Goal: Information Seeking & Learning: Understand process/instructions

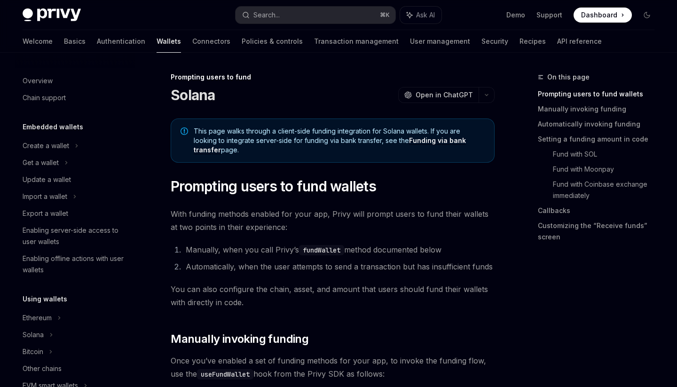
scroll to position [332, 0]
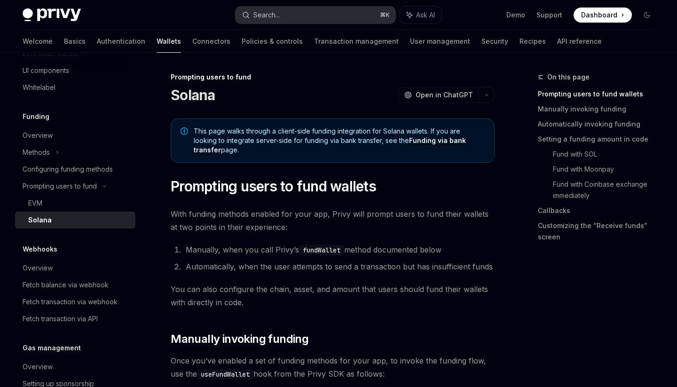
click at [272, 17] on div "Search..." at bounding box center [266, 14] width 26 height 11
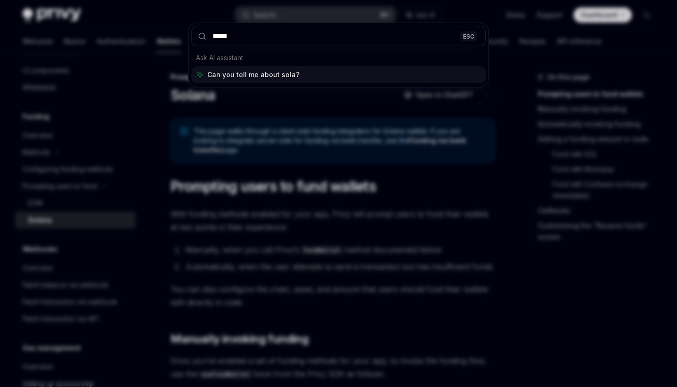
type input "******"
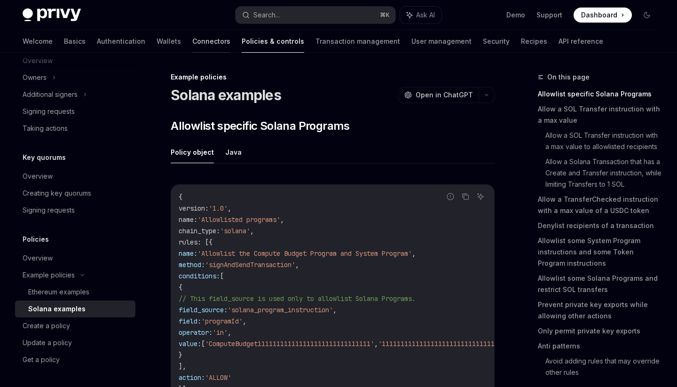
click at [192, 45] on link "Connectors" at bounding box center [211, 41] width 38 height 23
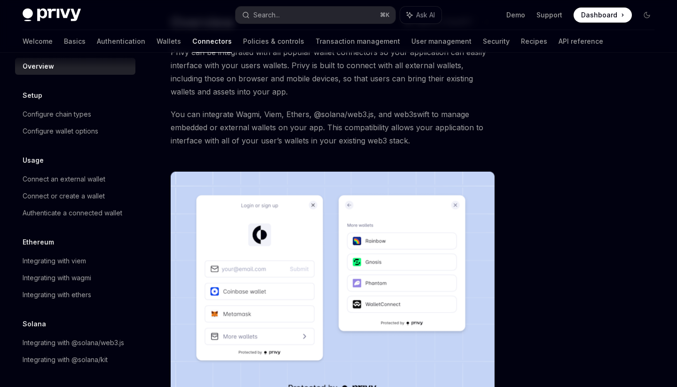
scroll to position [65, 0]
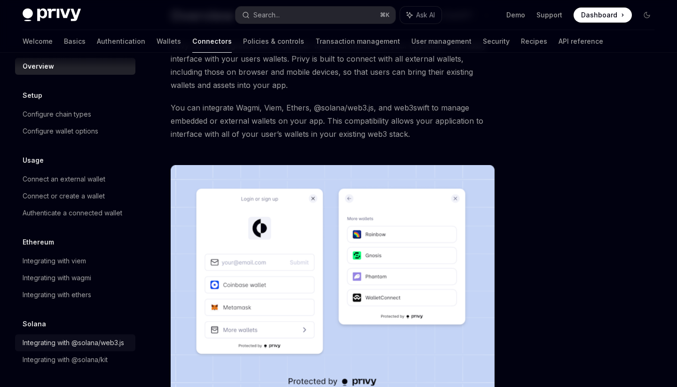
click at [97, 344] on div "Integrating with @solana/web3.js" at bounding box center [74, 342] width 102 height 11
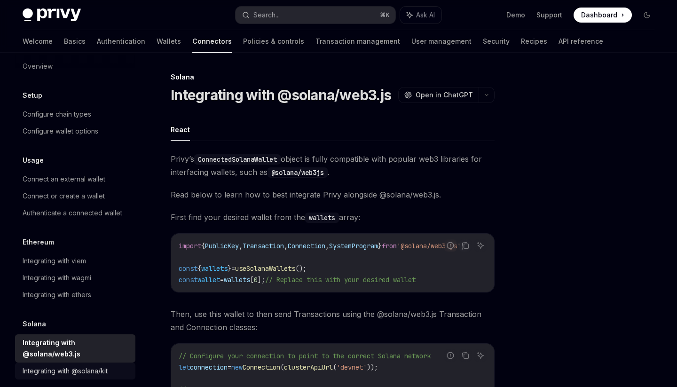
click at [95, 365] on div "Integrating with @solana/kit" at bounding box center [65, 370] width 85 height 11
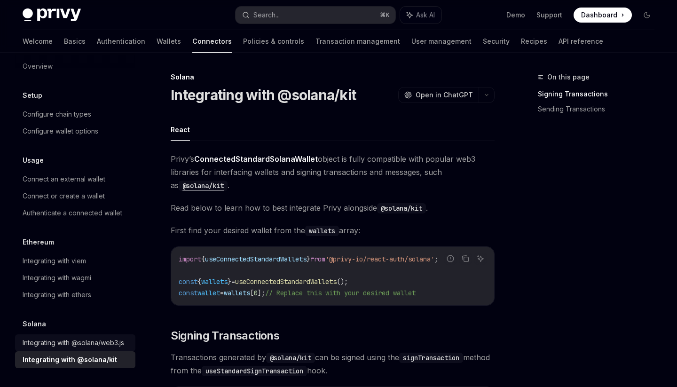
click at [98, 345] on div "Integrating with @solana/web3.js" at bounding box center [74, 342] width 102 height 11
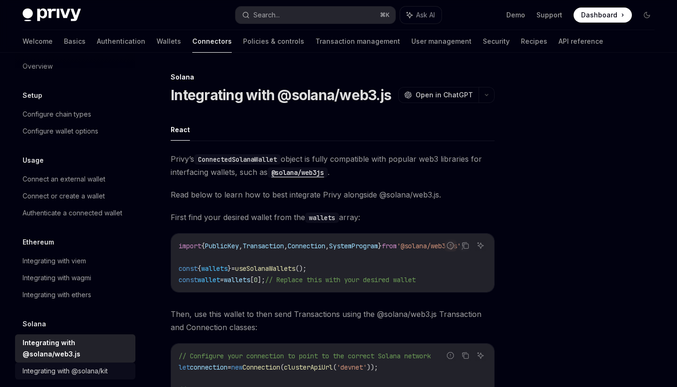
click at [108, 365] on div "Integrating with @solana/kit" at bounding box center [65, 370] width 85 height 11
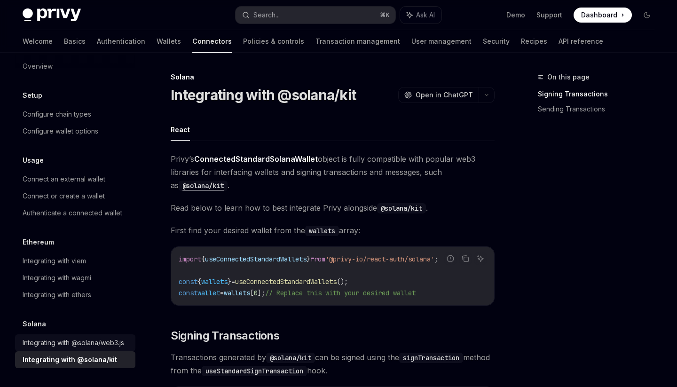
click at [113, 339] on div "Integrating with @solana/web3.js" at bounding box center [74, 342] width 102 height 11
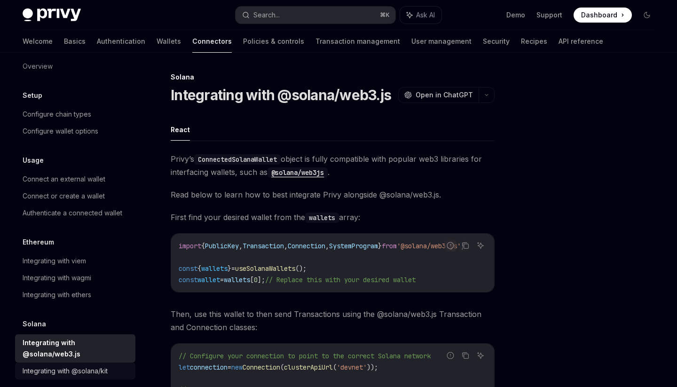
click at [103, 365] on div "Integrating with @solana/kit" at bounding box center [65, 370] width 85 height 11
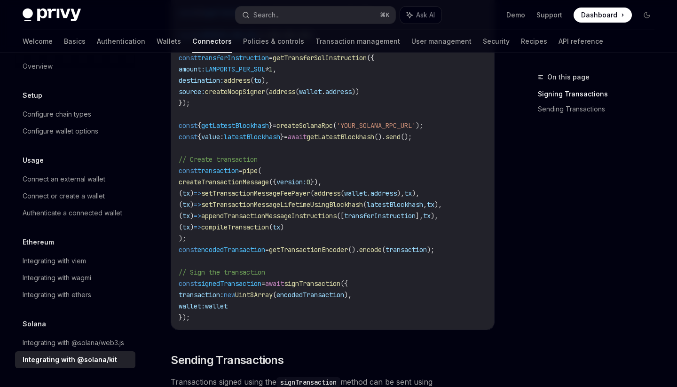
scroll to position [542, 0]
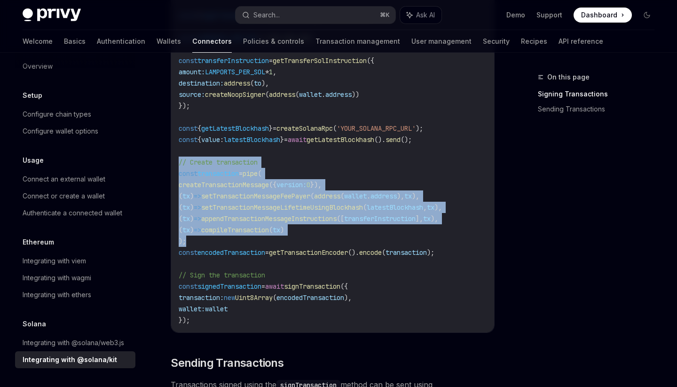
drag, startPoint x: 203, startPoint y: 240, endPoint x: 173, endPoint y: 160, distance: 85.4
click at [173, 160] on div "import { pipe , createTransactionMessage , setTransactionMessageFeePayer , setT…" at bounding box center [332, 88] width 323 height 487
copy code "// Create transaction const transaction = pipe ( createTransactionMessage ({ ve…"
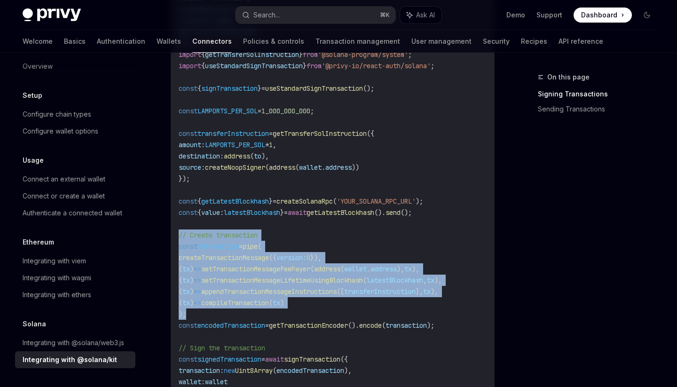
scroll to position [465, 0]
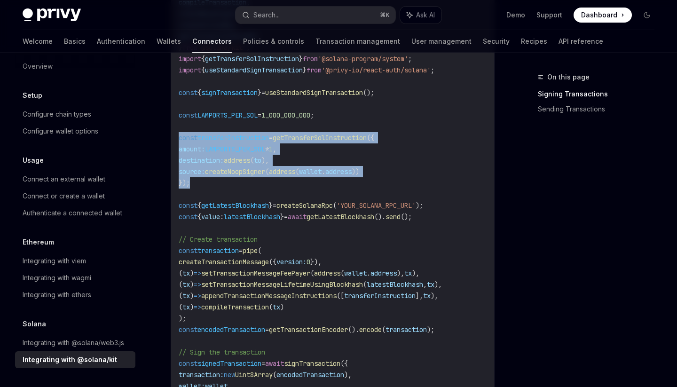
drag, startPoint x: 243, startPoint y: 178, endPoint x: 170, endPoint y: 133, distance: 86.0
click at [170, 133] on div "Solana Integrating with @solana/kit OpenAI Open in ChatGPT OpenAI Open in ChatG…" at bounding box center [244, 178] width 504 height 1143
copy code "const transferInstruction = getTransferSolInstruction ({ amount: LAMPORTS_PER_S…"
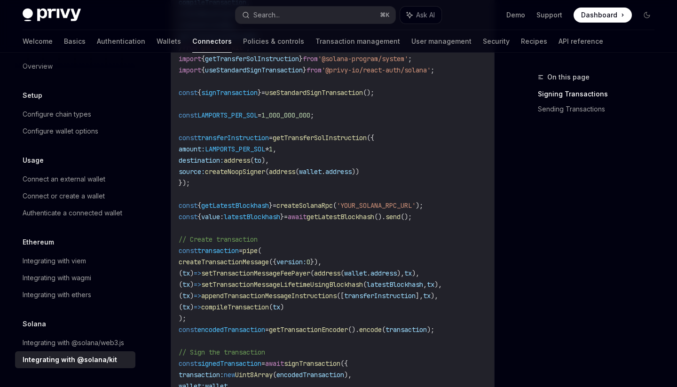
click at [228, 181] on code "import { pipe , createTransactionMessage , setTransactionMessageFeePayer , setT…" at bounding box center [333, 166] width 308 height 474
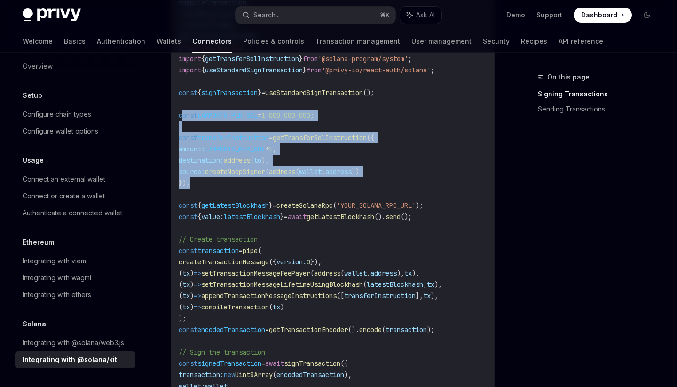
drag, startPoint x: 224, startPoint y: 187, endPoint x: 183, endPoint y: 115, distance: 82.6
click at [183, 115] on code "import { pipe , createTransactionMessage , setTransactionMessageFeePayer , setT…" at bounding box center [333, 166] width 308 height 474
click at [180, 115] on span "const" at bounding box center [188, 115] width 19 height 8
copy code "const LAMPORTS_PER_SOL = 1_000_000_000 ; const transferInstruction = getTransfe…"
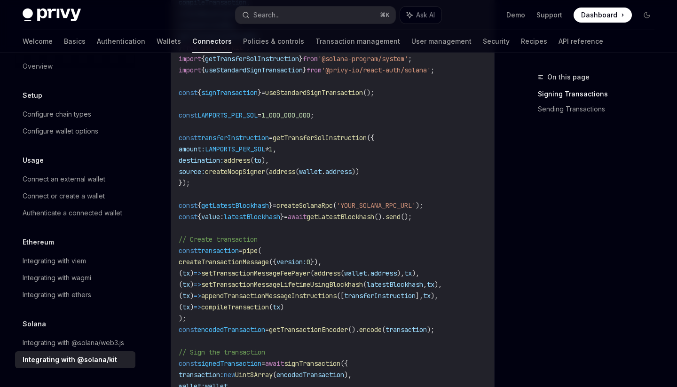
click at [234, 171] on span "createNoopSigner" at bounding box center [235, 171] width 60 height 8
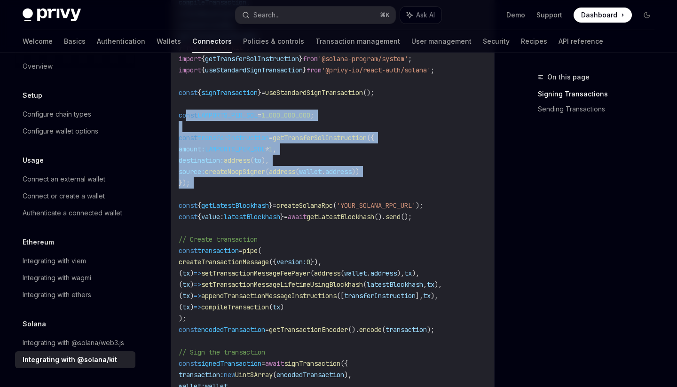
drag, startPoint x: 223, startPoint y: 188, endPoint x: 185, endPoint y: 115, distance: 82.7
click at [185, 115] on code "import { pipe , createTransactionMessage , setTransactionMessageFeePayer , setT…" at bounding box center [333, 166] width 308 height 474
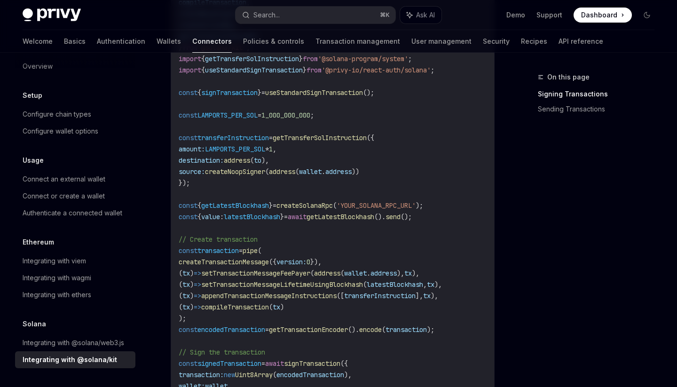
click at [194, 89] on span "const" at bounding box center [188, 92] width 19 height 8
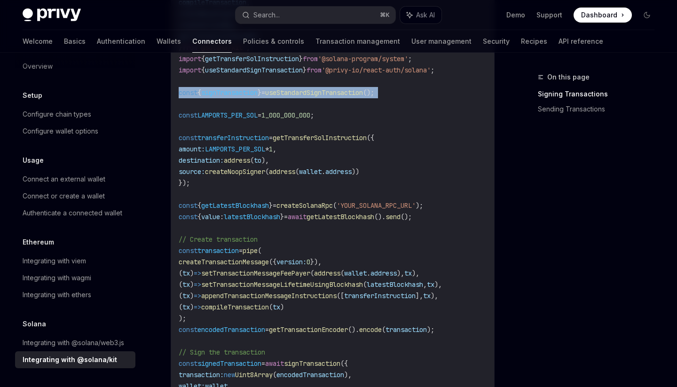
click at [194, 89] on span "const" at bounding box center [188, 92] width 19 height 8
copy code "const { signTransaction } = useStandardSignTransaction ();"
click at [67, 347] on div "Integrating with @solana/web3.js" at bounding box center [74, 342] width 102 height 11
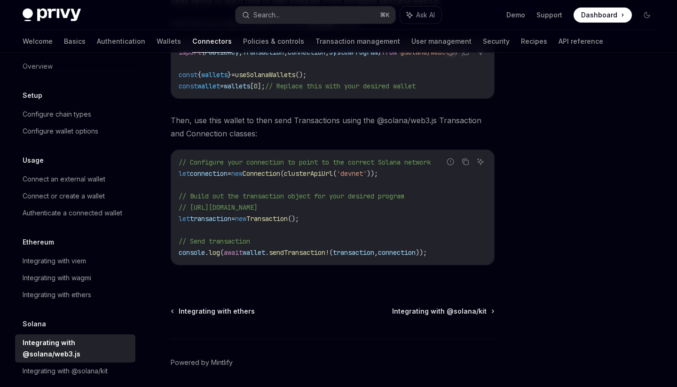
scroll to position [206, 0]
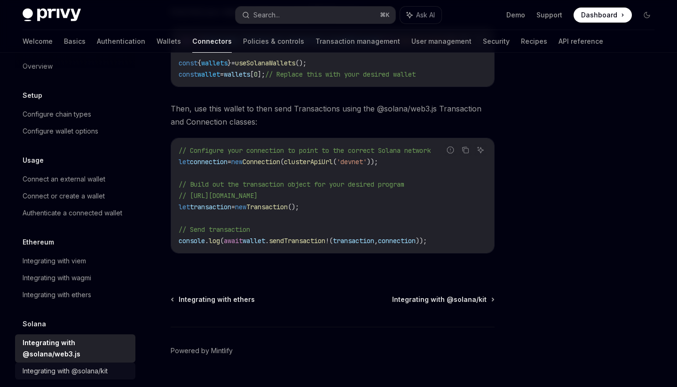
click at [110, 365] on div "Integrating with @solana/kit" at bounding box center [76, 370] width 107 height 11
type textarea "*"
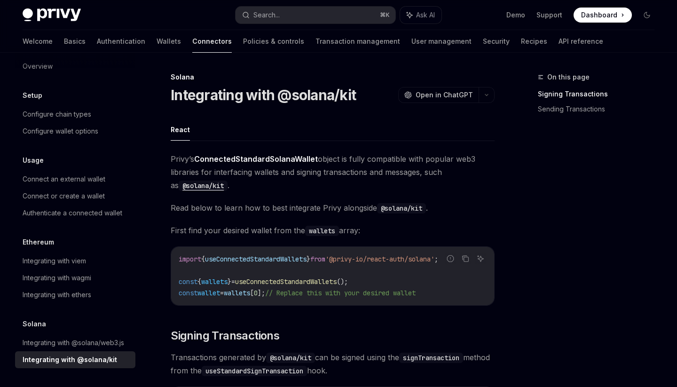
click at [211, 284] on span "wallets" at bounding box center [214, 281] width 26 height 8
copy code "const { wallets } = useConnectedStandardWallets ();"
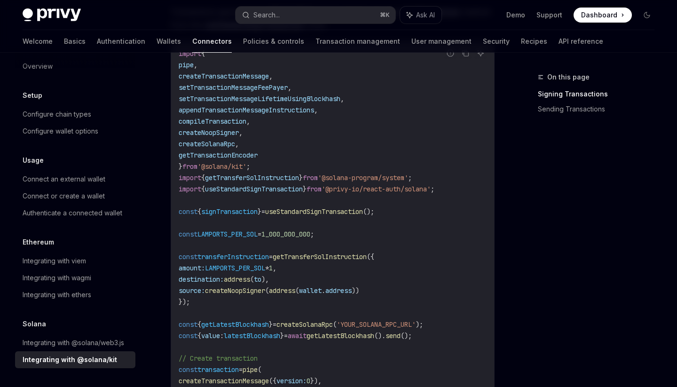
scroll to position [370, 0]
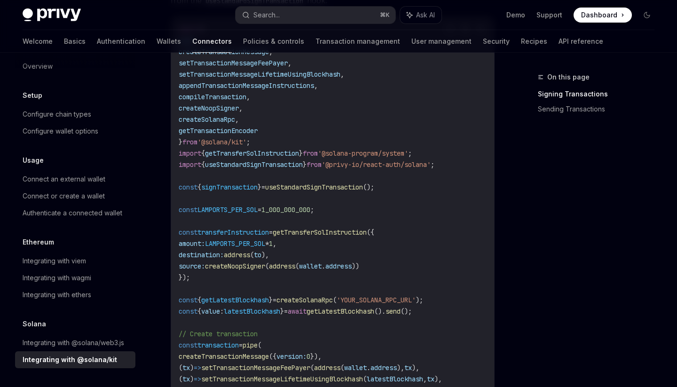
click at [189, 210] on span "const" at bounding box center [188, 210] width 19 height 8
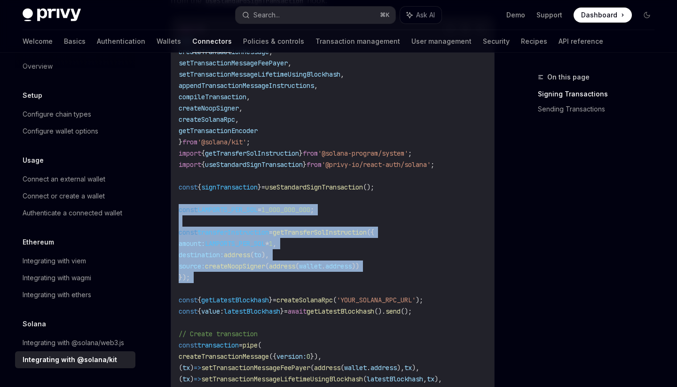
drag, startPoint x: 181, startPoint y: 209, endPoint x: 267, endPoint y: 284, distance: 114.7
click at [267, 284] on code "import { pipe , createTransactionMessage , setTransactionMessageFeePayer , setT…" at bounding box center [333, 261] width 308 height 474
copy code "const LAMPORTS_PER_SOL = 1_000_000_000 ; const transferInstruction = getTransfe…"
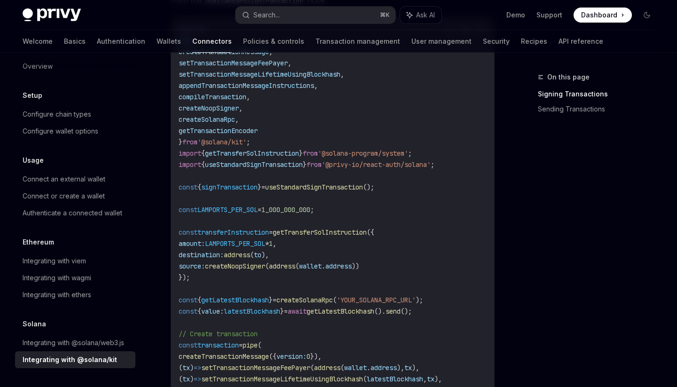
click at [311, 170] on code "import { pipe , createTransactionMessage , setTransactionMessageFeePayer , setT…" at bounding box center [333, 261] width 308 height 474
click at [303, 209] on span "1_000_000_000" at bounding box center [285, 210] width 49 height 8
copy code "const LAMPORTS_PER_SOL = 1_000_000_000 ;"
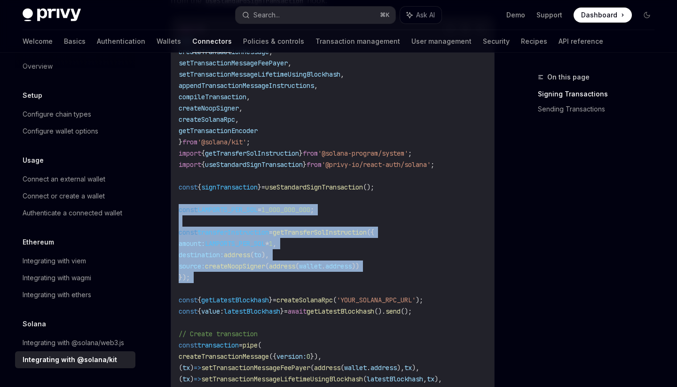
drag, startPoint x: 225, startPoint y: 283, endPoint x: 172, endPoint y: 210, distance: 89.8
click at [172, 210] on div "import { pipe , createTransactionMessage , setTransactionMessageFeePayer , setT…" at bounding box center [332, 260] width 323 height 487
copy code "const LAMPORTS_PER_SOL = 1_000_000_000 ; const transferInstruction = getTransfe…"
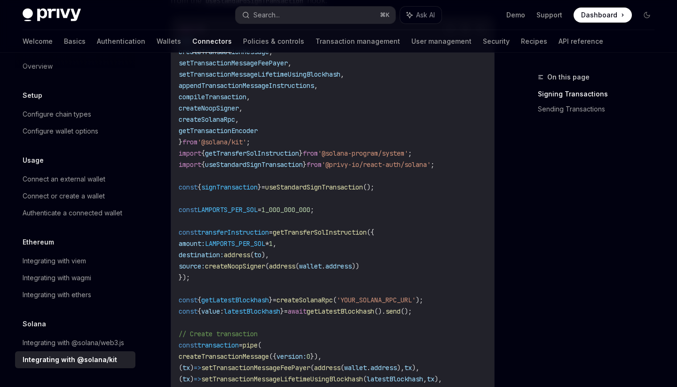
click at [239, 285] on code "import { pipe , createTransactionMessage , setTransactionMessageFeePayer , setT…" at bounding box center [333, 261] width 308 height 474
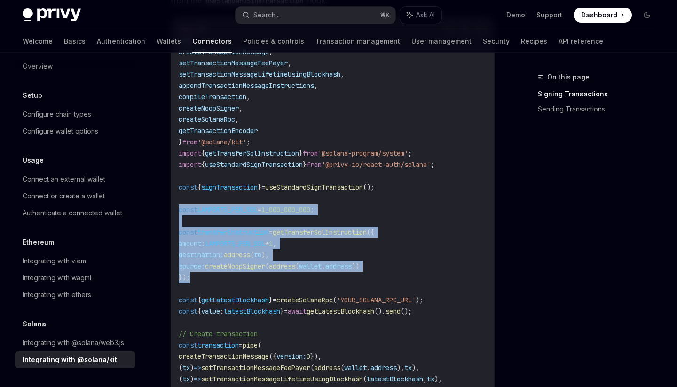
drag, startPoint x: 224, startPoint y: 280, endPoint x: 178, endPoint y: 206, distance: 87.4
click at [178, 206] on div "import { pipe , createTransactionMessage , setTransactionMessageFeePayer , setT…" at bounding box center [332, 260] width 323 height 487
click at [181, 206] on span "const" at bounding box center [188, 210] width 19 height 8
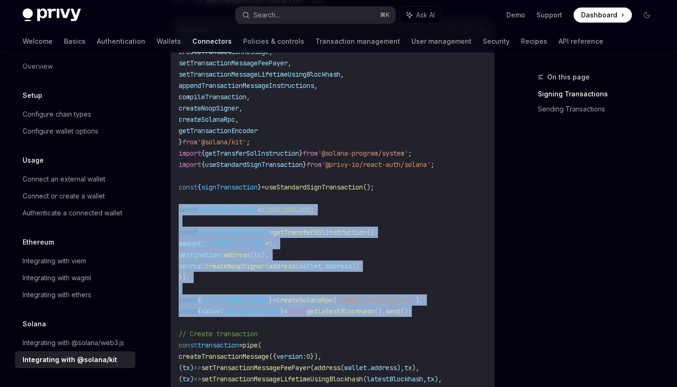
drag, startPoint x: 181, startPoint y: 208, endPoint x: 453, endPoint y: 312, distance: 291.3
click at [453, 312] on code "import { pipe , createTransactionMessage , setTransactionMessageFeePayer , setT…" at bounding box center [333, 261] width 308 height 474
copy code "const LAMPORTS_PER_SOL = 1_000_000_000 ; const transferInstruction = getTransfe…"
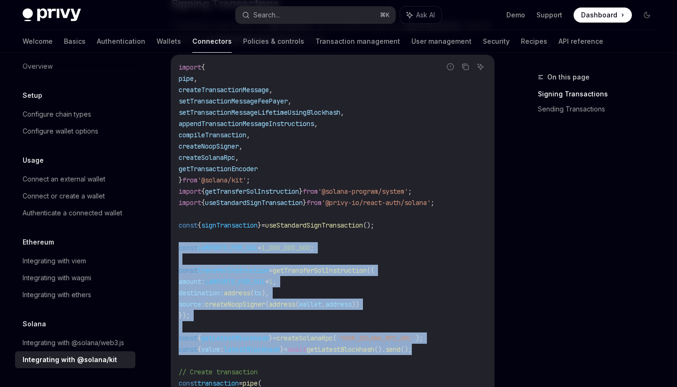
scroll to position [331, 0]
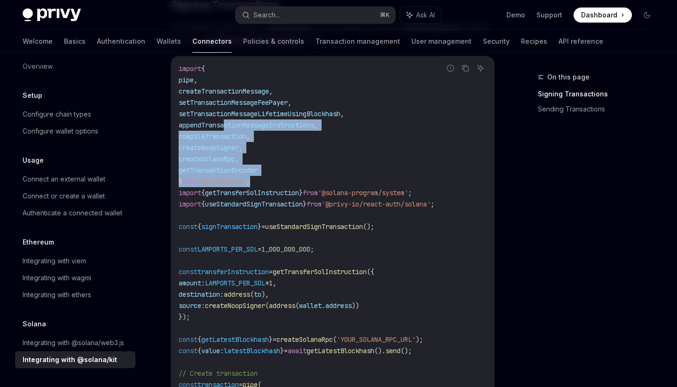
drag, startPoint x: 276, startPoint y: 182, endPoint x: 222, endPoint y: 119, distance: 83.2
click at [222, 119] on code "import { pipe , createTransactionMessage , setTransactionMessageFeePayer , setT…" at bounding box center [333, 300] width 308 height 474
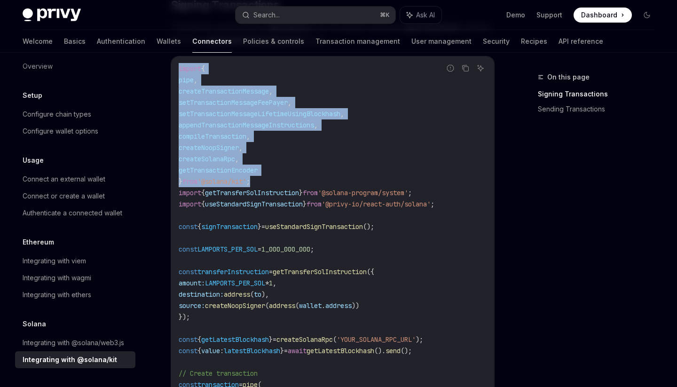
click at [179, 69] on span "import" at bounding box center [190, 68] width 23 height 8
copy code "import { pipe , createTransactionMessage , setTransactionMessageFeePayer , setT…"
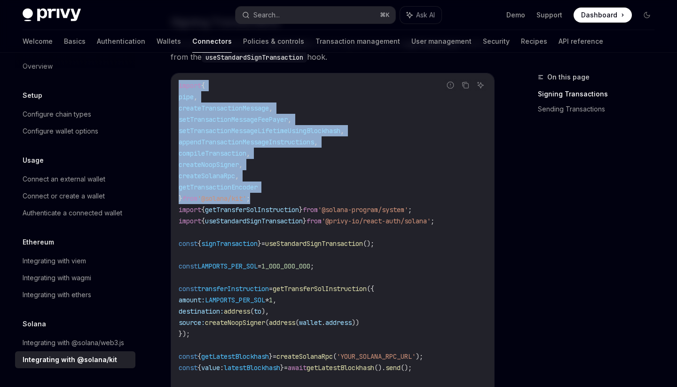
scroll to position [313, 0]
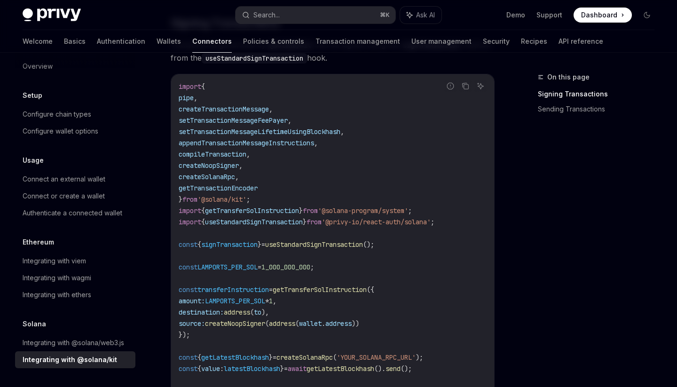
click at [318, 209] on span "from" at bounding box center [310, 210] width 15 height 8
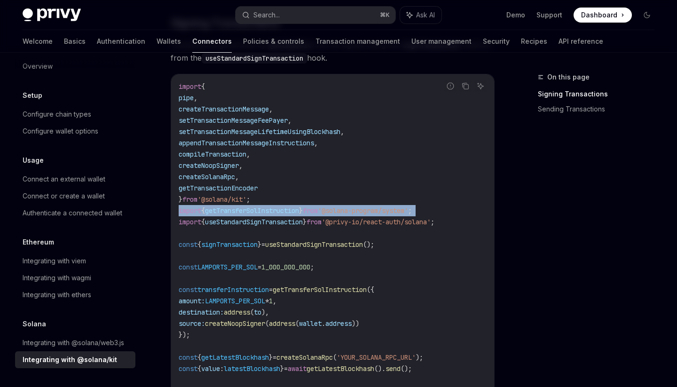
click at [318, 209] on span "from" at bounding box center [310, 210] width 15 height 8
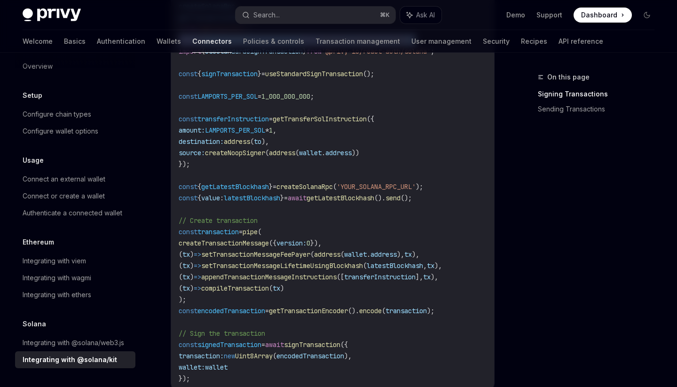
scroll to position [490, 0]
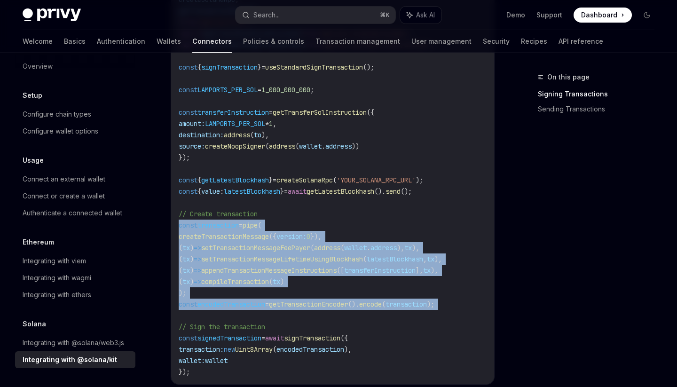
drag, startPoint x: 180, startPoint y: 223, endPoint x: 410, endPoint y: 317, distance: 248.0
click at [410, 317] on code "import { pipe , createTransactionMessage , setTransactionMessageFeePayer , setT…" at bounding box center [333, 141] width 308 height 474
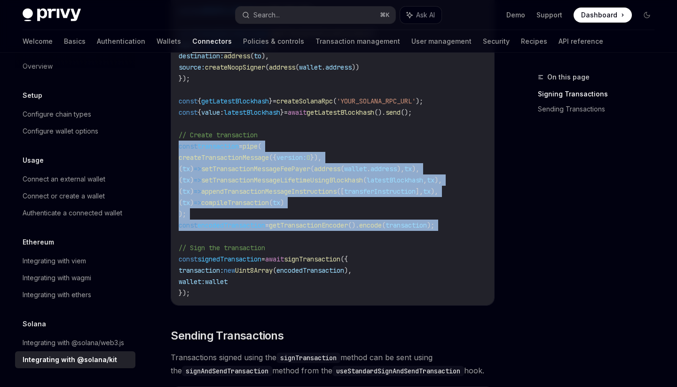
scroll to position [570, 0]
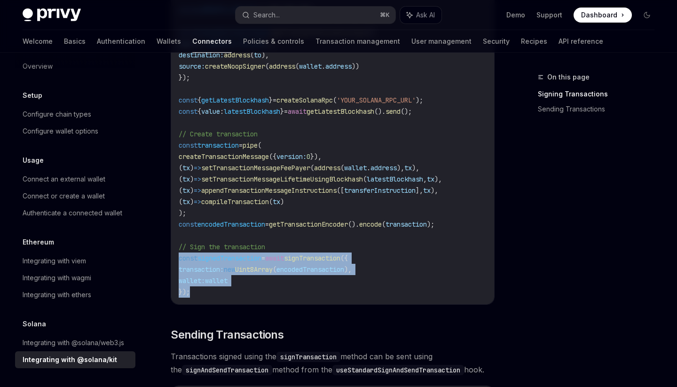
drag, startPoint x: 221, startPoint y: 291, endPoint x: 174, endPoint y: 252, distance: 60.8
click at [174, 252] on div "import { pipe , createTransactionMessage , setTransactionMessageFeePayer , setT…" at bounding box center [332, 60] width 323 height 487
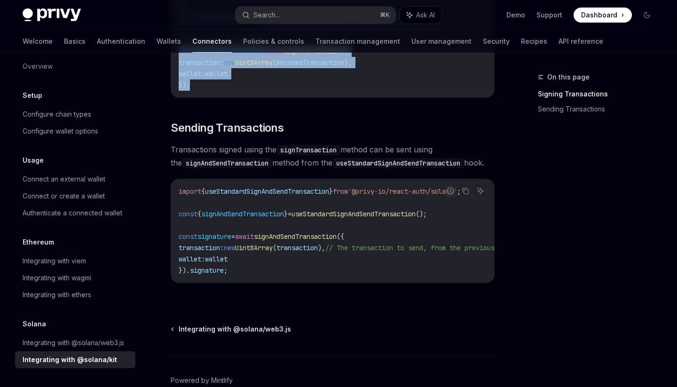
scroll to position [777, 0]
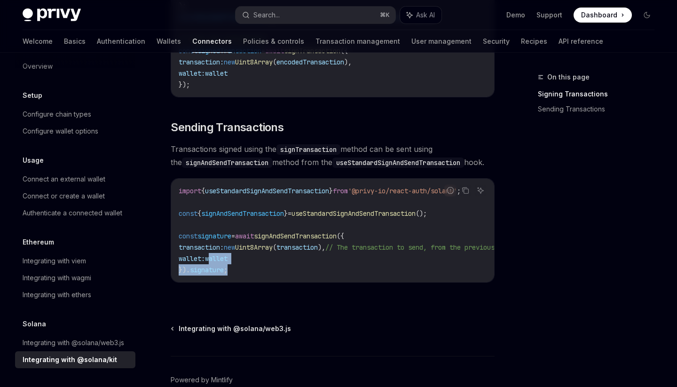
drag, startPoint x: 240, startPoint y: 280, endPoint x: 217, endPoint y: 258, distance: 32.3
click at [217, 258] on div "import { useStandardSignAndSendTransaction } from '@privy-io/react-auth/solana'…" at bounding box center [332, 230] width 323 height 103
click at [278, 262] on code "import { useStandardSignAndSendTransaction } from '@privy-io/react-auth/solana'…" at bounding box center [363, 230] width 369 height 90
click at [240, 168] on code "signAndSendTransaction" at bounding box center [227, 163] width 90 height 10
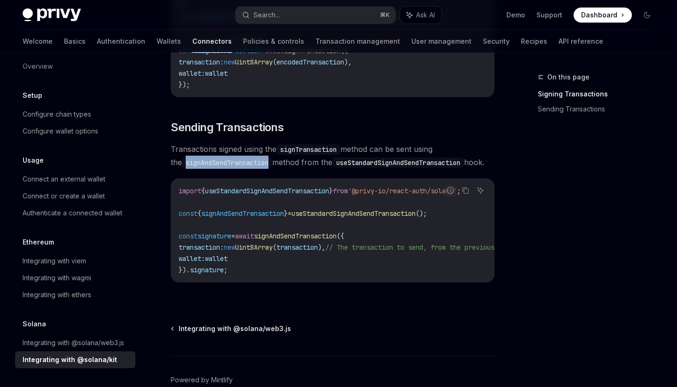
click at [240, 168] on code "signAndSendTransaction" at bounding box center [227, 163] width 90 height 10
click at [369, 218] on span "useStandardSignAndSendTransaction" at bounding box center [354, 213] width 124 height 8
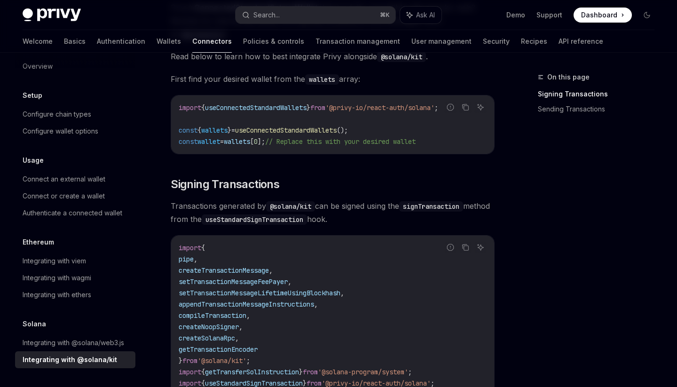
scroll to position [124, 0]
